Goal: Leave review/rating

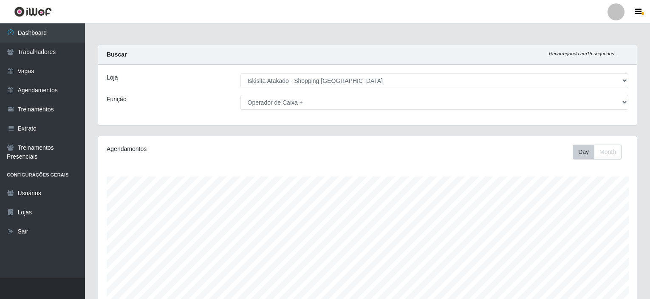
select select "424"
select select "72"
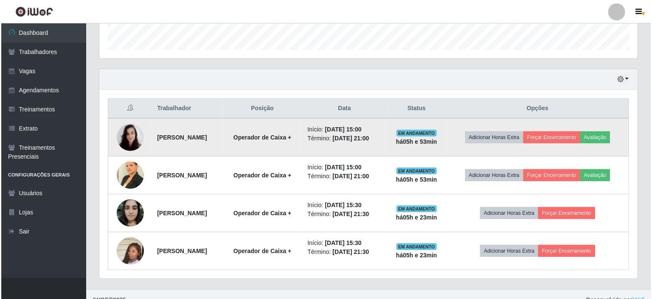
scroll to position [176, 538]
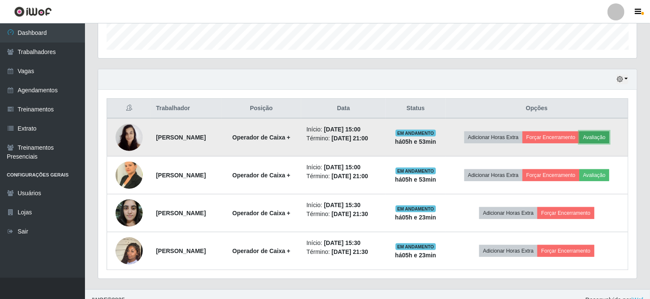
click at [608, 137] on button "Avaliação" at bounding box center [594, 137] width 30 height 12
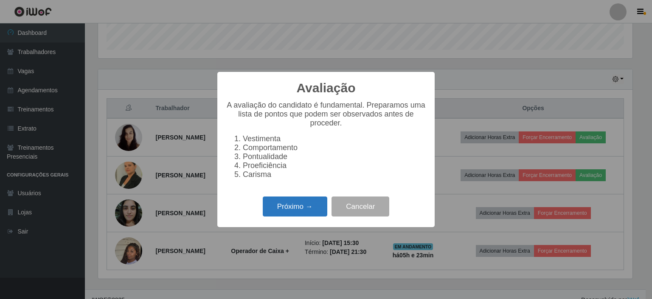
click at [285, 207] on button "Próximo →" at bounding box center [295, 206] width 65 height 20
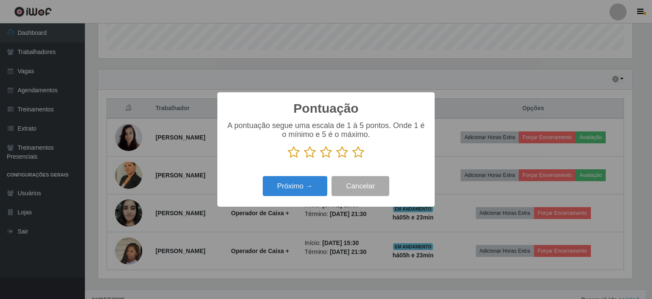
click at [355, 152] on icon at bounding box center [358, 152] width 12 height 13
click at [352, 158] on input "radio" at bounding box center [352, 158] width 0 height 0
click at [307, 186] on button "Próximo →" at bounding box center [295, 186] width 65 height 20
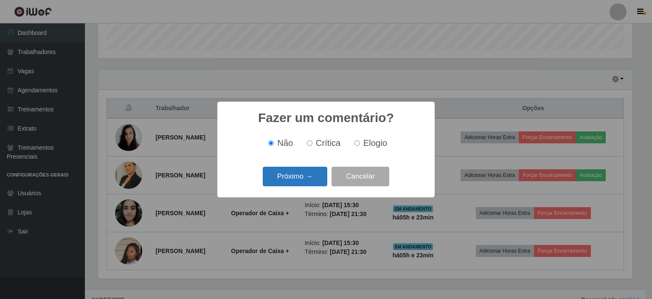
click at [309, 178] on button "Próximo →" at bounding box center [295, 176] width 65 height 20
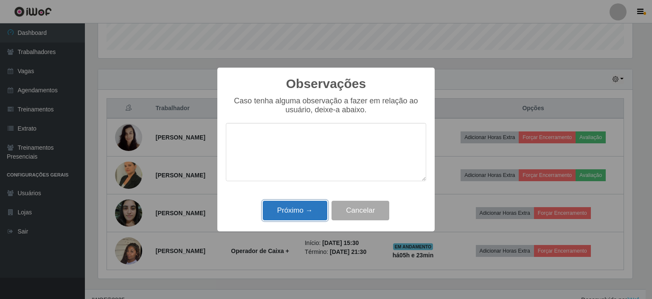
click at [310, 211] on button "Próximo →" at bounding box center [295, 210] width 65 height 20
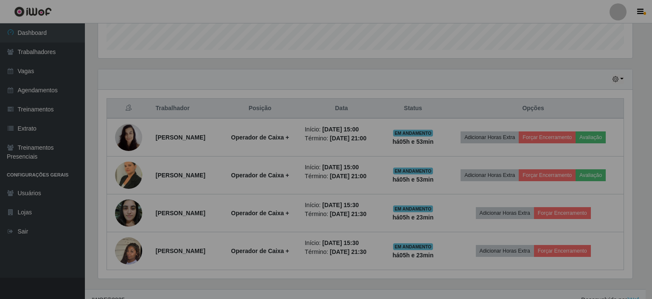
scroll to position [176, 538]
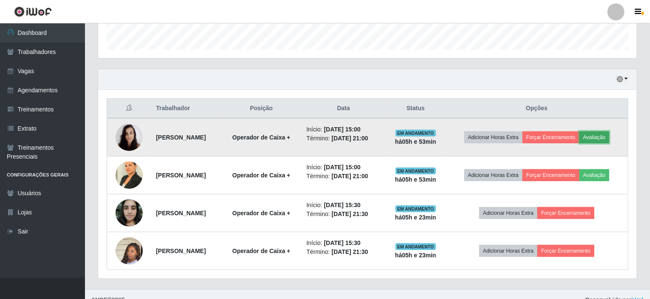
click at [609, 137] on button "Avaliação" at bounding box center [594, 137] width 30 height 12
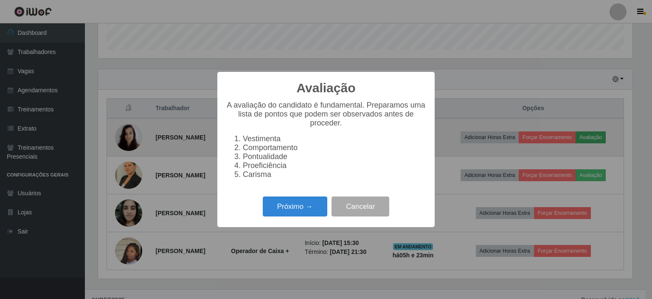
scroll to position [176, 535]
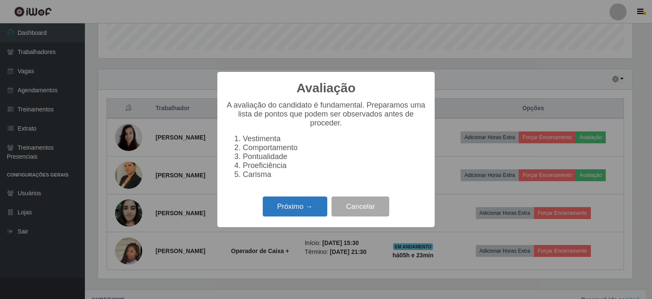
click at [309, 212] on button "Próximo →" at bounding box center [295, 206] width 65 height 20
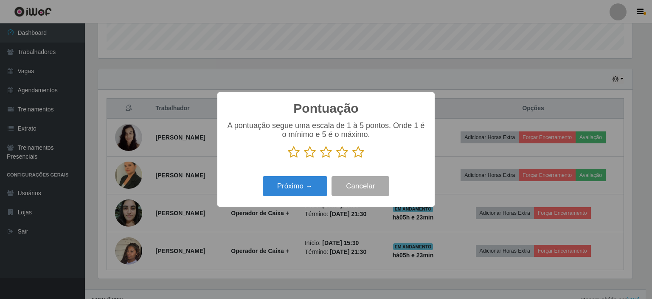
scroll to position [424466, 424107]
click at [358, 155] on icon at bounding box center [358, 152] width 12 height 13
click at [352, 158] on input "radio" at bounding box center [352, 158] width 0 height 0
click at [301, 190] on button "Próximo →" at bounding box center [295, 186] width 65 height 20
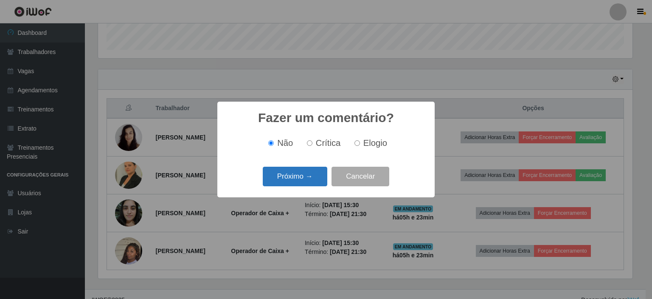
click at [316, 176] on button "Próximo →" at bounding box center [295, 176] width 65 height 20
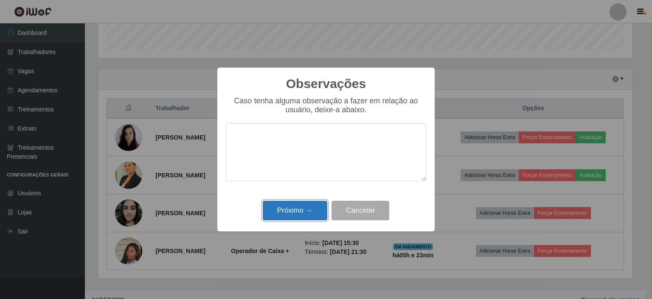
click at [311, 205] on button "Próximo →" at bounding box center [295, 210] width 65 height 20
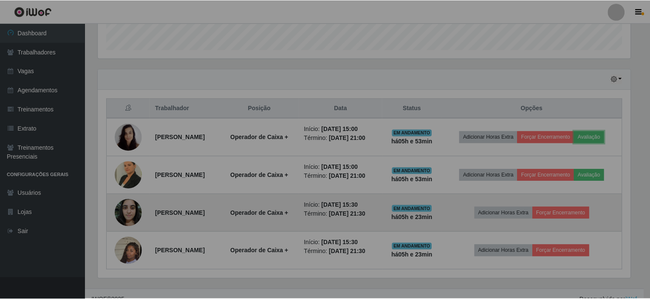
scroll to position [176, 538]
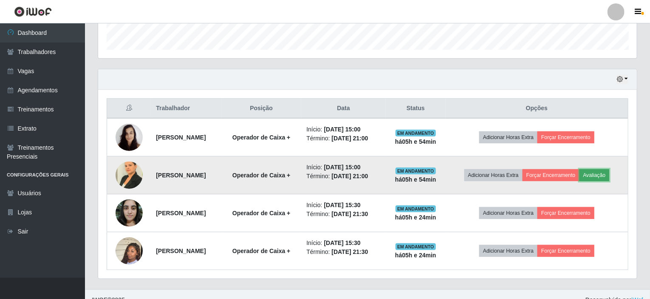
click at [609, 178] on button "Avaliação" at bounding box center [594, 175] width 30 height 12
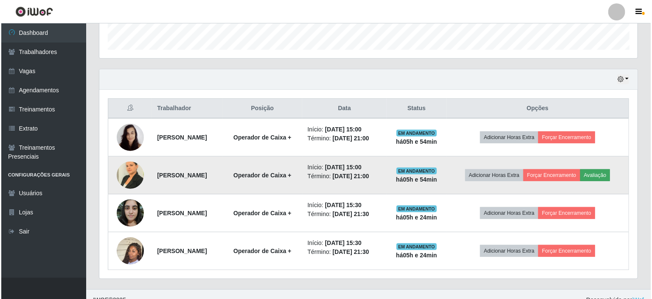
scroll to position [176, 535]
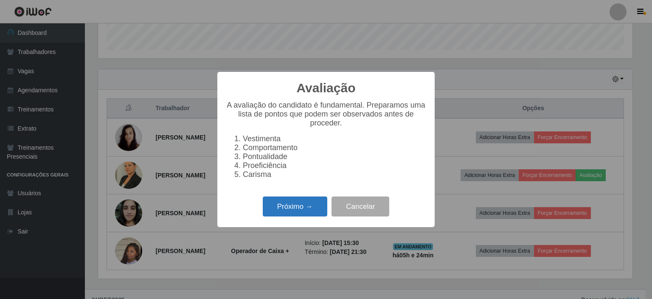
click at [280, 212] on button "Próximo →" at bounding box center [295, 206] width 65 height 20
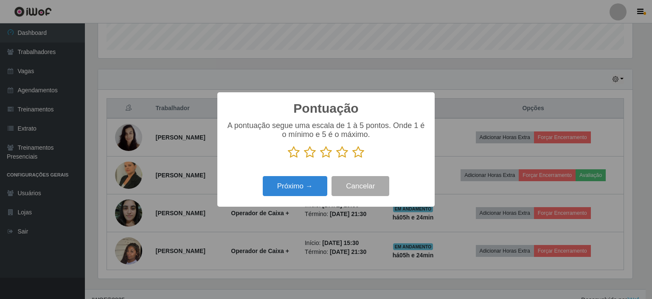
scroll to position [424466, 424107]
click at [358, 154] on icon at bounding box center [358, 152] width 12 height 13
click at [352, 158] on input "radio" at bounding box center [352, 158] width 0 height 0
click at [304, 185] on button "Próximo →" at bounding box center [295, 186] width 65 height 20
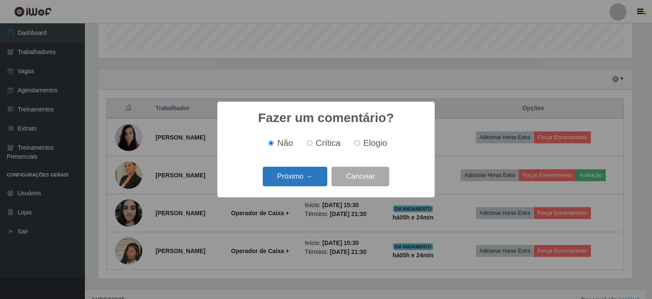
click at [308, 182] on button "Próximo →" at bounding box center [295, 176] width 65 height 20
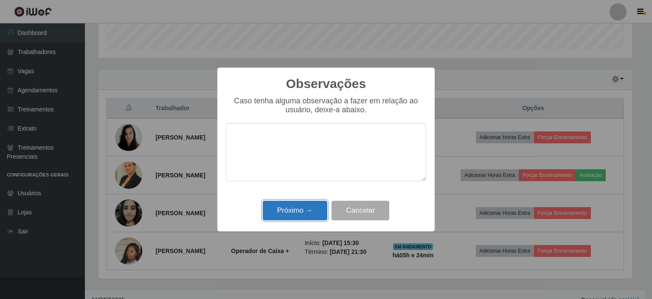
click at [307, 207] on button "Próximo →" at bounding box center [295, 210] width 65 height 20
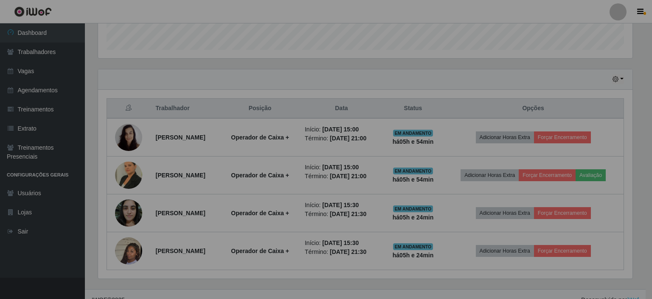
scroll to position [176, 538]
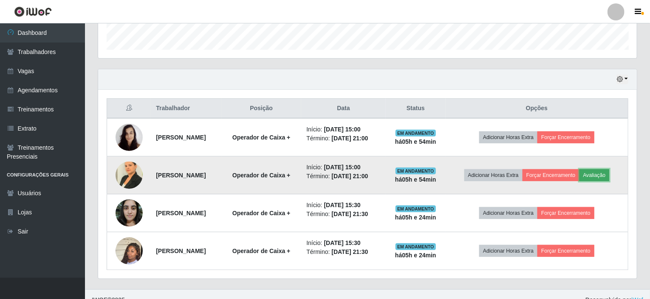
click at [609, 171] on button "Avaliação" at bounding box center [594, 175] width 30 height 12
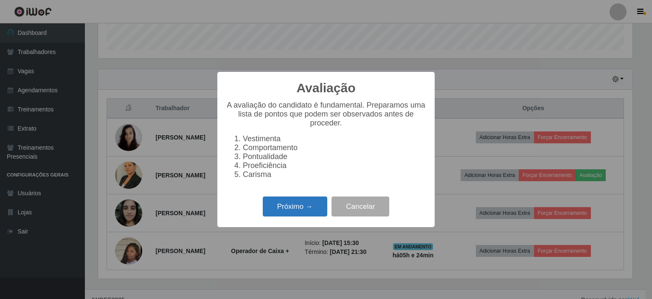
click at [302, 214] on button "Próximo →" at bounding box center [295, 206] width 65 height 20
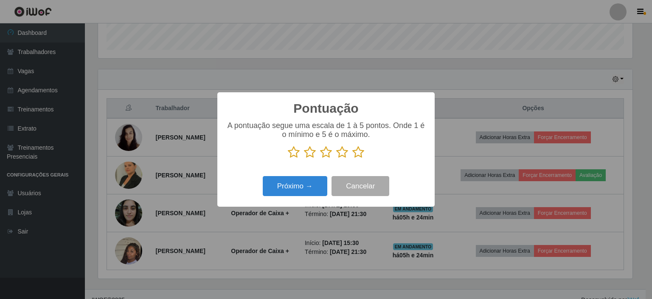
scroll to position [424466, 424107]
click at [358, 152] on icon at bounding box center [358, 152] width 12 height 13
click at [352, 158] on input "radio" at bounding box center [352, 158] width 0 height 0
click at [290, 185] on button "Próximo →" at bounding box center [295, 186] width 65 height 20
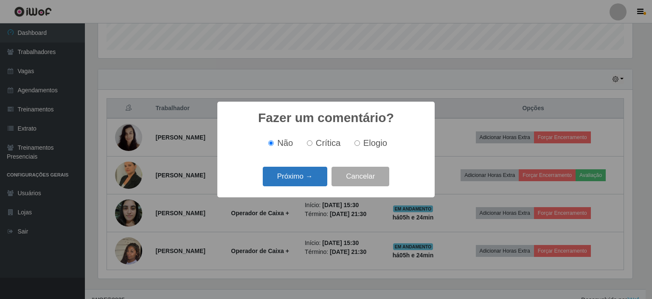
click at [316, 173] on button "Próximo →" at bounding box center [295, 176] width 65 height 20
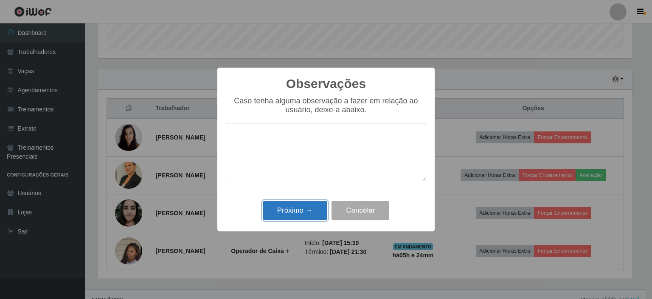
click at [301, 217] on button "Próximo →" at bounding box center [295, 210] width 65 height 20
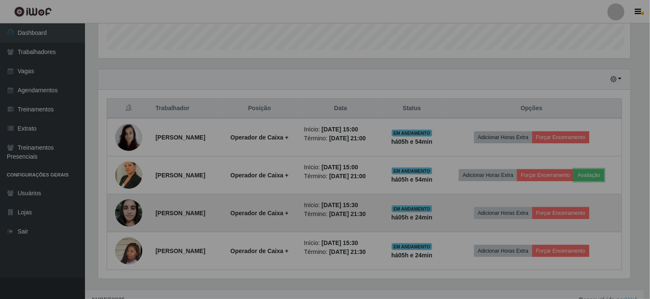
scroll to position [176, 538]
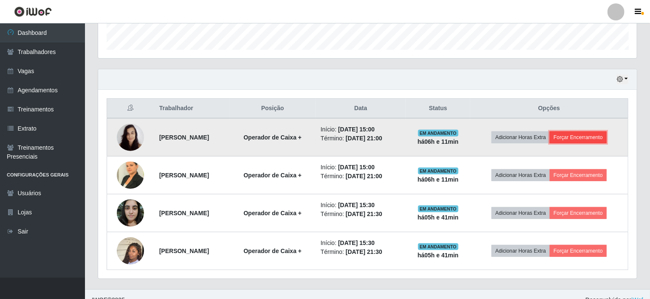
click at [591, 133] on button "Forçar Encerramento" at bounding box center [577, 137] width 57 height 12
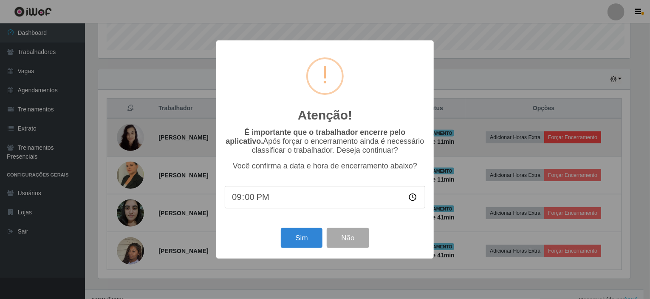
scroll to position [176, 535]
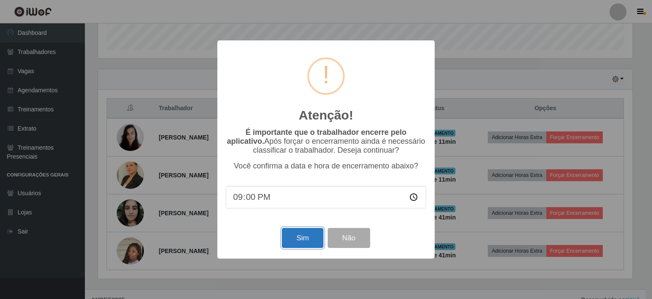
click at [299, 247] on button "Sim" at bounding box center [302, 238] width 41 height 20
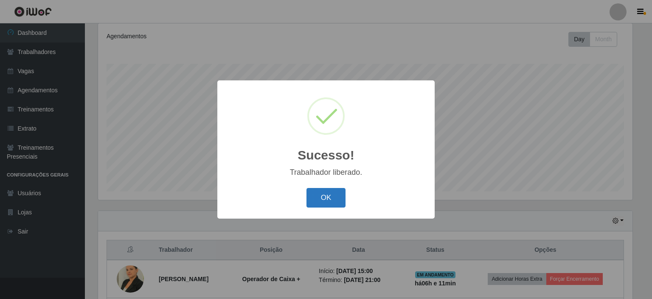
click at [324, 198] on button "OK" at bounding box center [326, 198] width 39 height 20
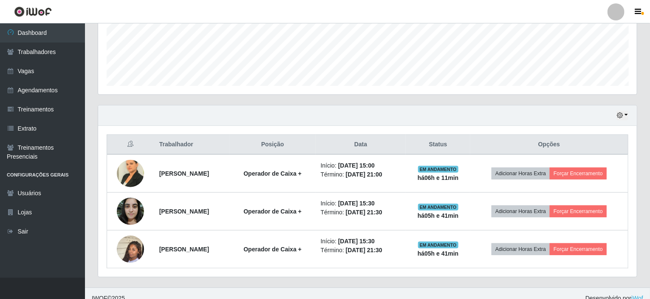
scroll to position [226, 0]
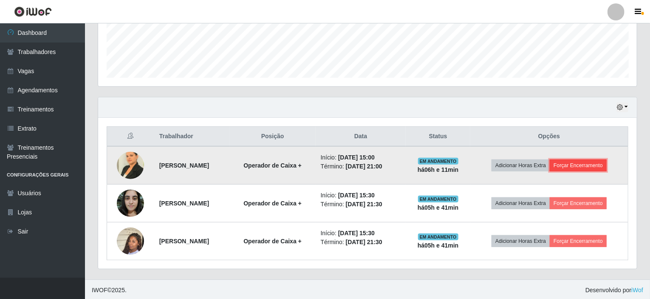
click at [592, 163] on button "Forçar Encerramento" at bounding box center [577, 165] width 57 height 12
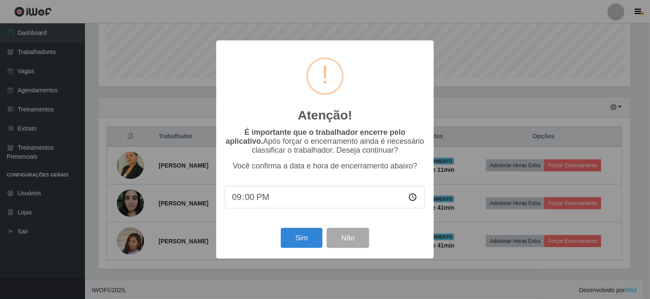
scroll to position [176, 535]
click at [306, 235] on button "Sim" at bounding box center [302, 238] width 41 height 20
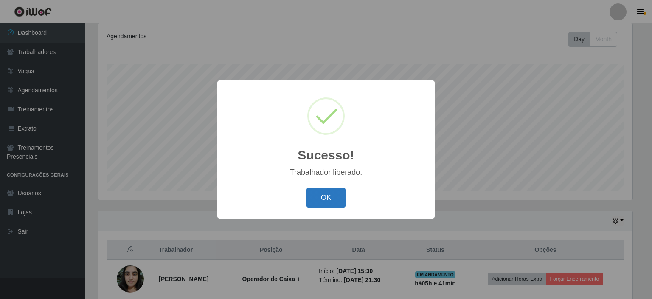
click at [324, 193] on button "OK" at bounding box center [326, 198] width 39 height 20
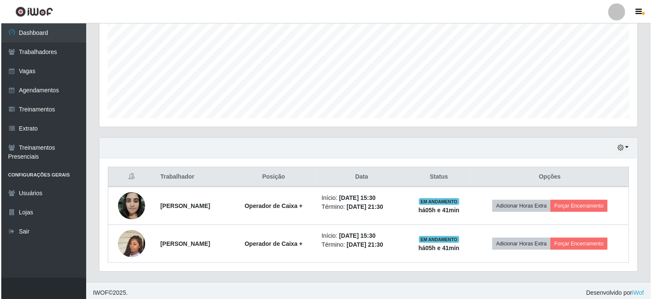
scroll to position [188, 0]
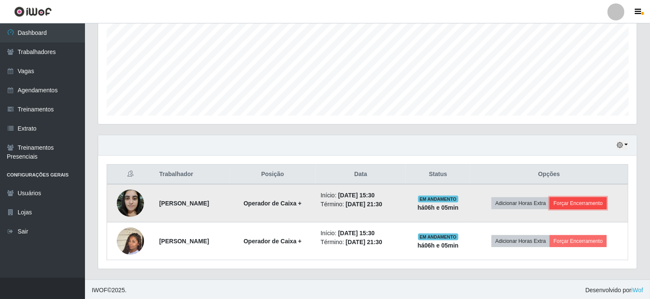
click at [604, 202] on button "Forçar Encerramento" at bounding box center [577, 203] width 57 height 12
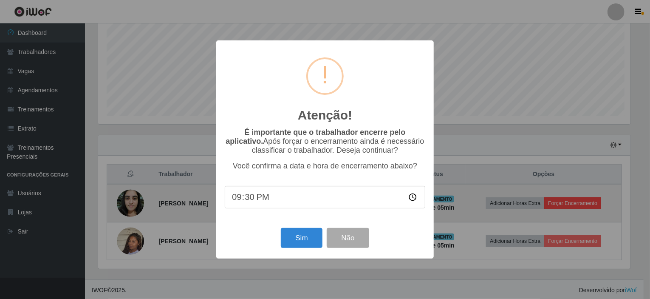
scroll to position [176, 535]
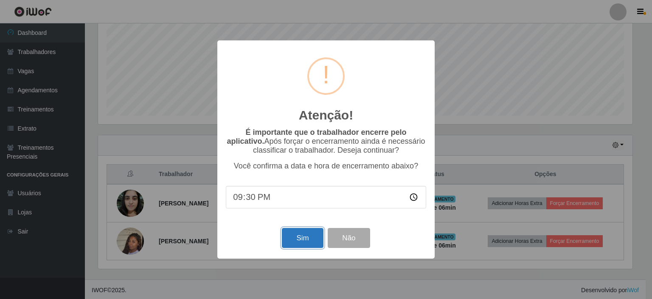
click at [293, 239] on button "Sim" at bounding box center [302, 238] width 41 height 20
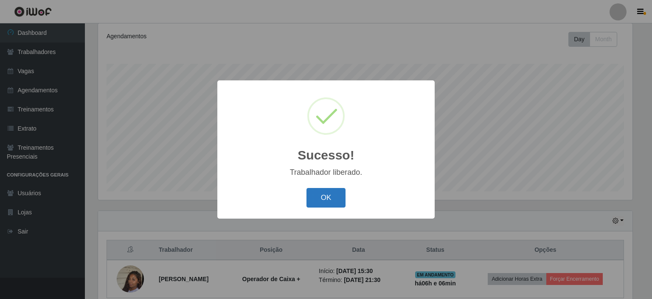
click at [322, 197] on button "OK" at bounding box center [326, 198] width 39 height 20
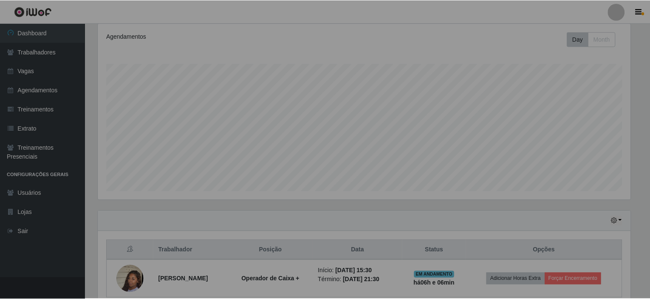
scroll to position [176, 538]
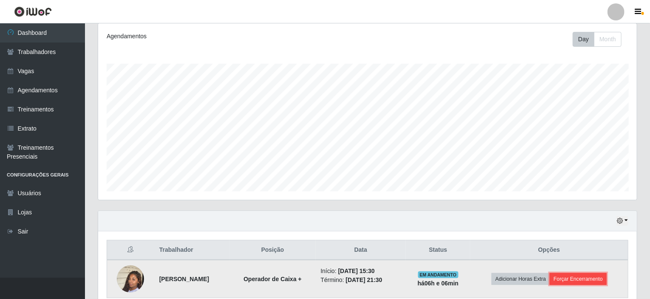
click at [584, 273] on button "Forçar Encerramento" at bounding box center [577, 279] width 57 height 12
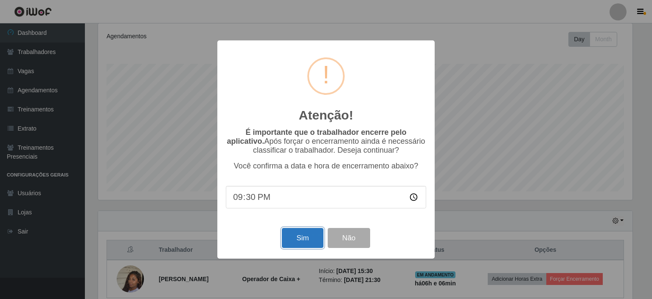
click at [296, 243] on button "Sim" at bounding box center [302, 238] width 41 height 20
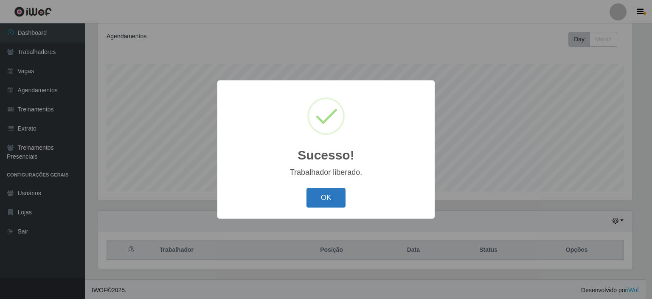
click at [325, 199] on button "OK" at bounding box center [326, 198] width 39 height 20
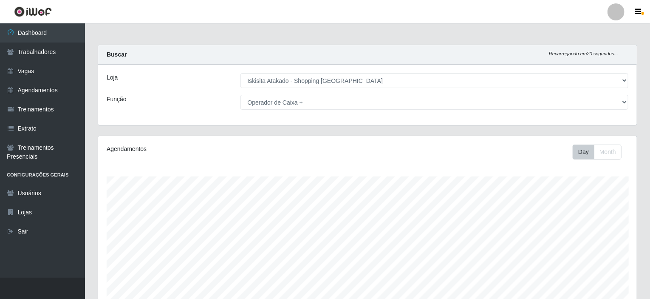
scroll to position [113, 0]
